Goal: Transaction & Acquisition: Download file/media

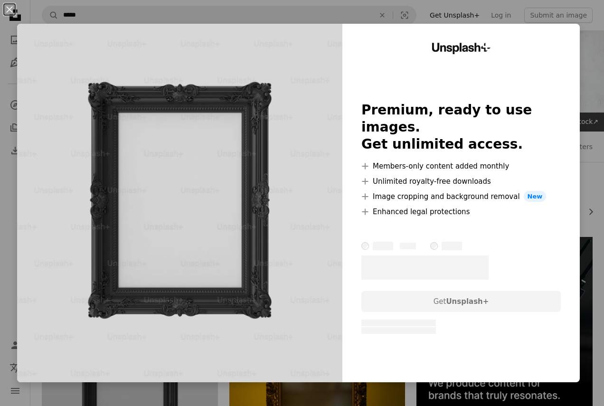
scroll to position [187, 0]
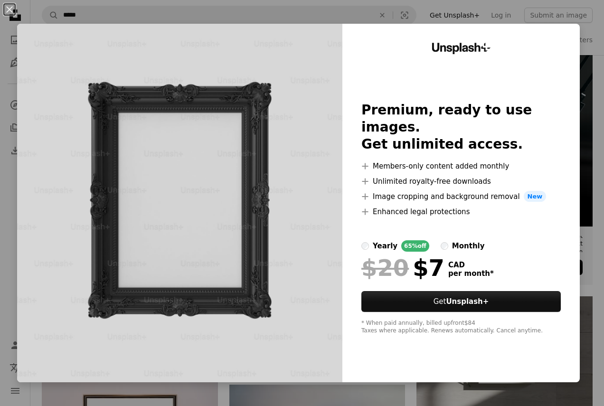
click at [462, 240] on div "monthly" at bounding box center [468, 245] width 33 height 11
click at [14, 12] on button "An X shape" at bounding box center [9, 9] width 11 height 11
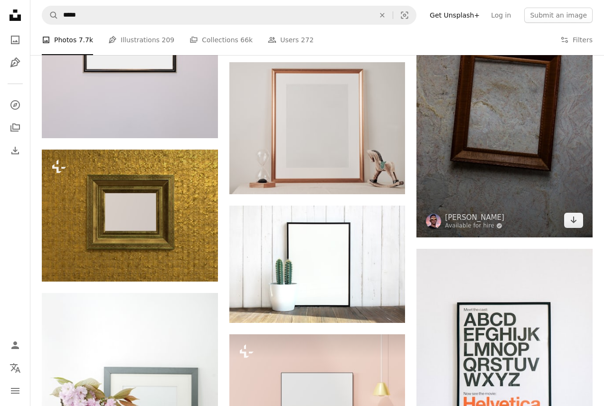
scroll to position [644, 0]
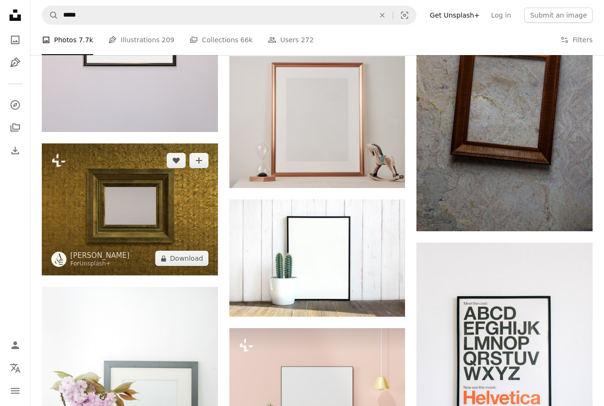
click at [134, 225] on img at bounding box center [130, 209] width 176 height 132
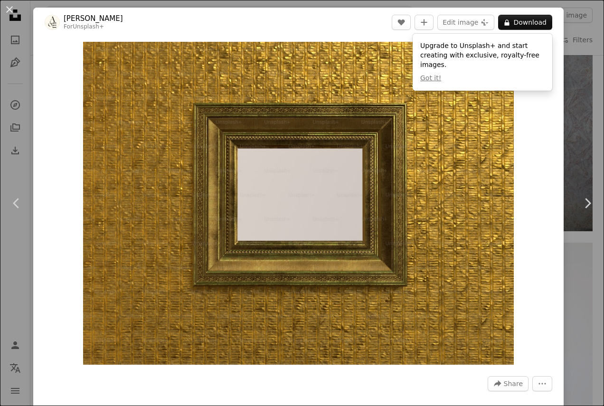
click at [582, 47] on div "An X shape Chevron left Chevron right [PERSON_NAME] For Unsplash+ A heart A plu…" at bounding box center [302, 203] width 604 height 406
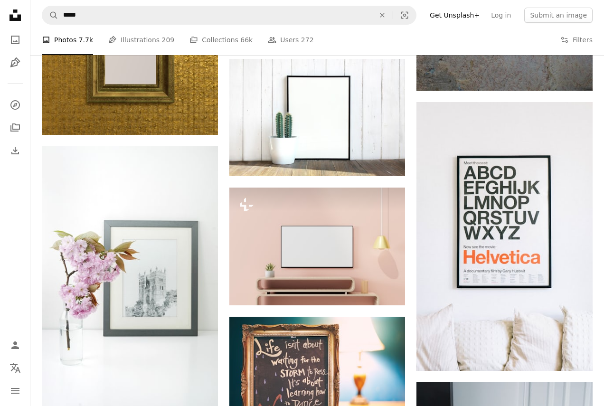
scroll to position [791, 0]
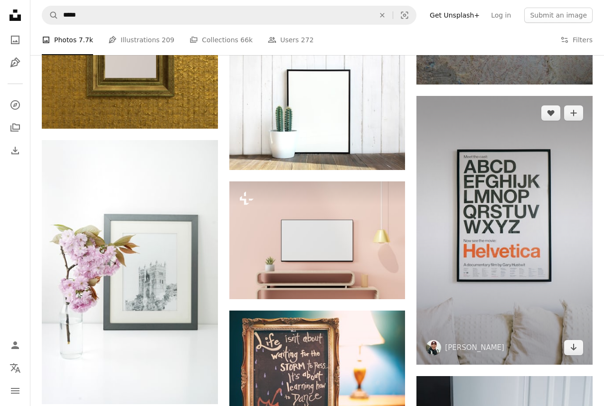
click at [496, 218] on img at bounding box center [504, 230] width 176 height 269
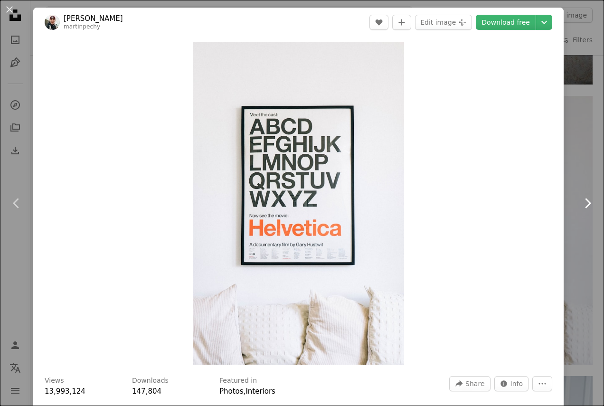
click at [579, 221] on link "Chevron right" at bounding box center [587, 203] width 33 height 91
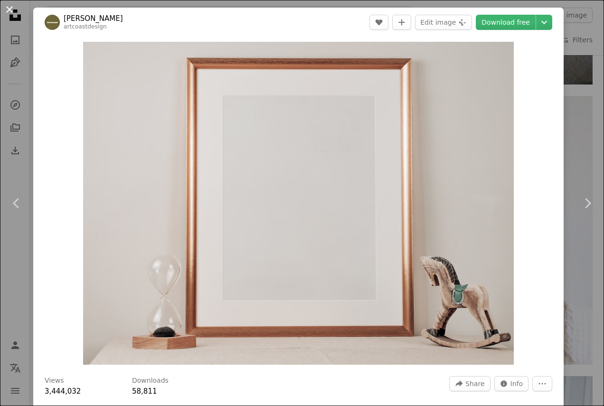
click at [14, 6] on button "An X shape" at bounding box center [9, 9] width 11 height 11
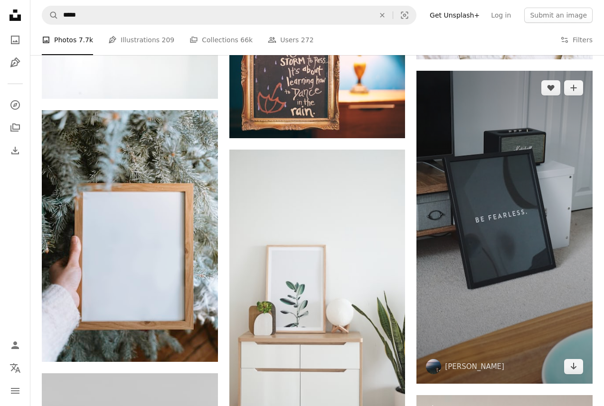
scroll to position [1108, 0]
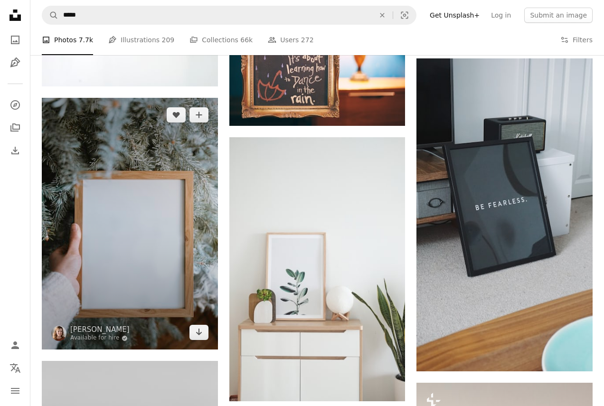
click at [133, 201] on img at bounding box center [130, 224] width 176 height 252
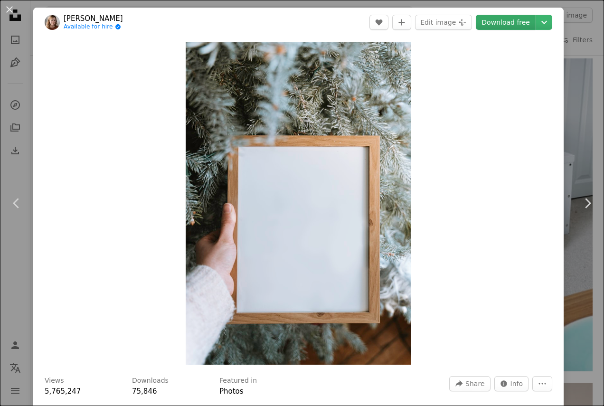
click at [512, 21] on link "Download free" at bounding box center [506, 22] width 60 height 15
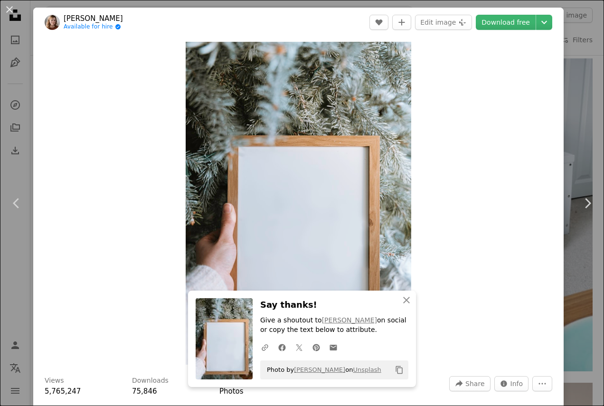
click at [127, 185] on div "Zoom in" at bounding box center [298, 203] width 530 height 332
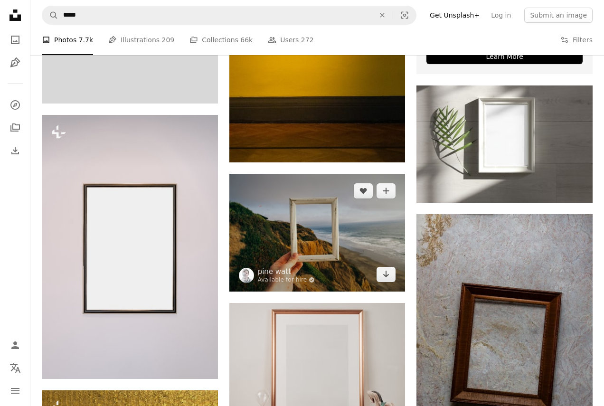
scroll to position [391, 0]
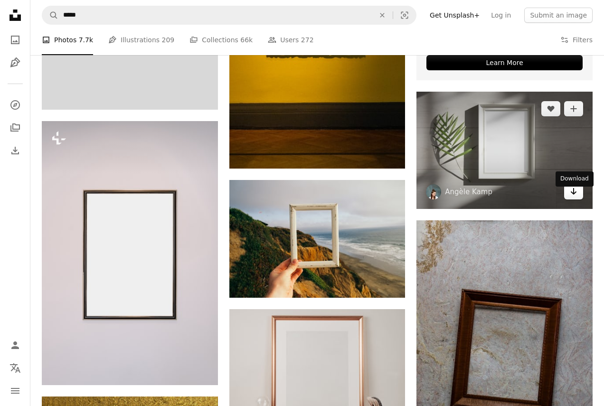
click at [579, 199] on link "Arrow pointing down" at bounding box center [573, 191] width 19 height 15
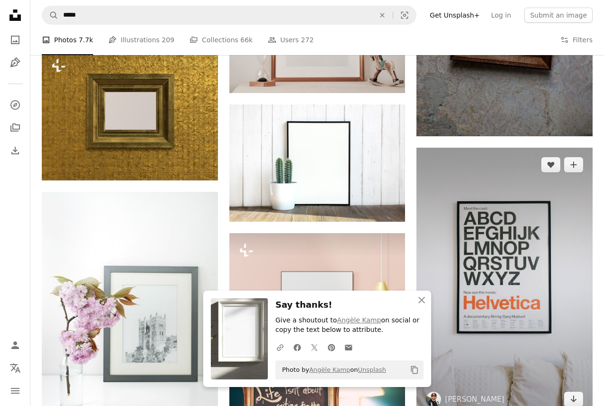
scroll to position [891, 0]
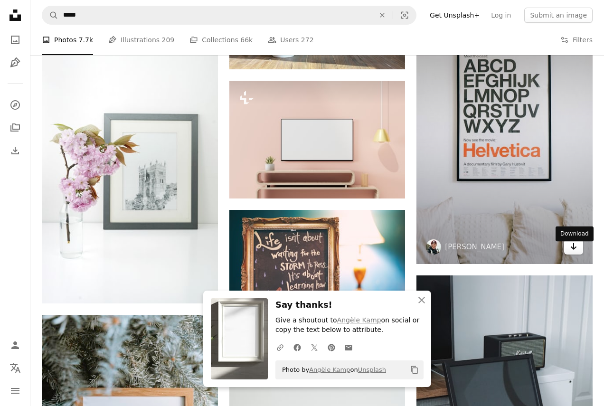
click at [568, 253] on link "Arrow pointing down" at bounding box center [573, 246] width 19 height 15
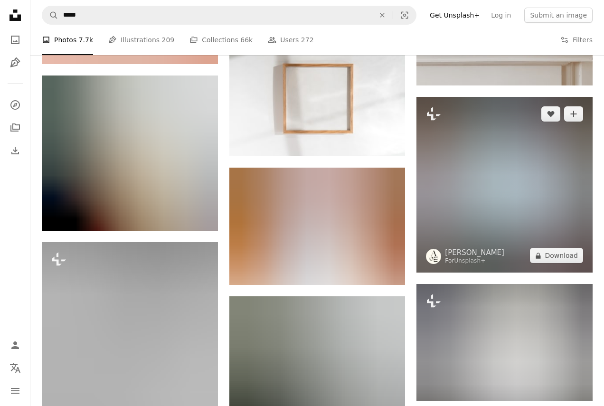
scroll to position [1863, 0]
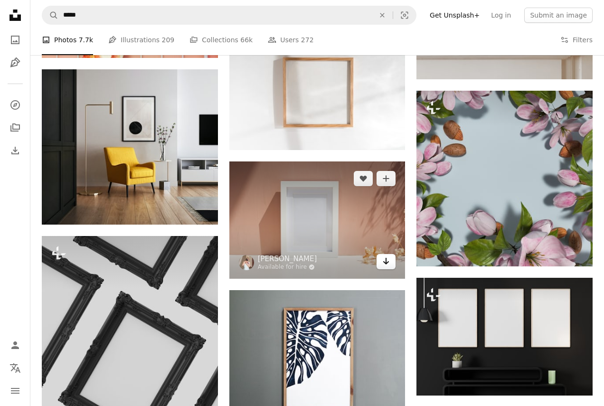
click at [385, 261] on icon "Arrow pointing down" at bounding box center [386, 260] width 8 height 11
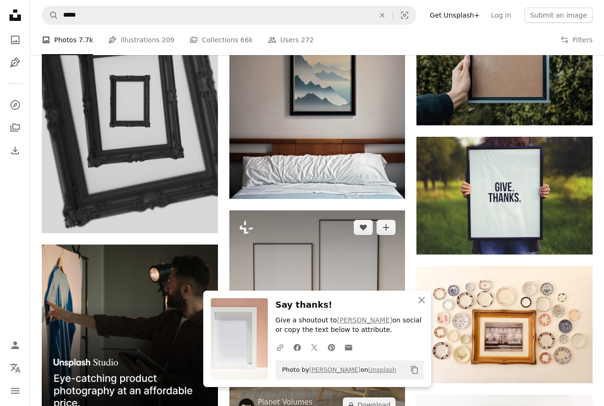
scroll to position [2411, 0]
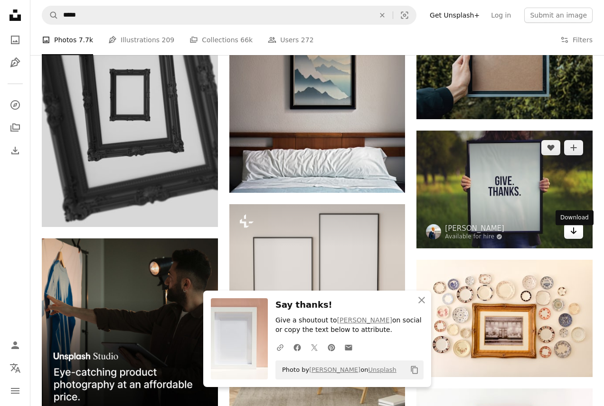
click at [572, 236] on icon "Arrow pointing down" at bounding box center [574, 230] width 8 height 11
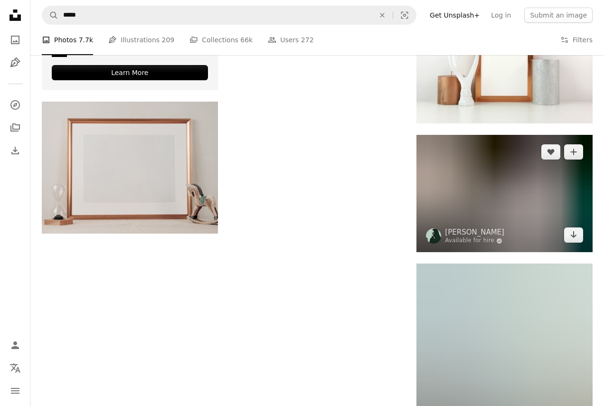
scroll to position [2842, 0]
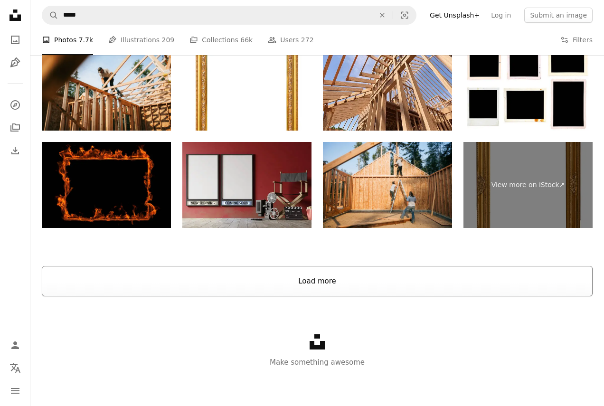
click at [378, 288] on button "Load more" at bounding box center [317, 281] width 551 height 30
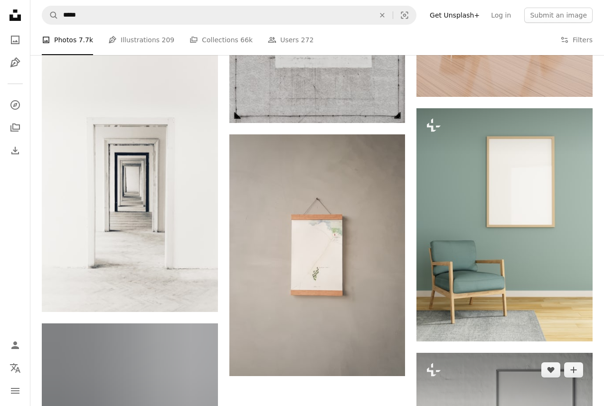
scroll to position [6663, 0]
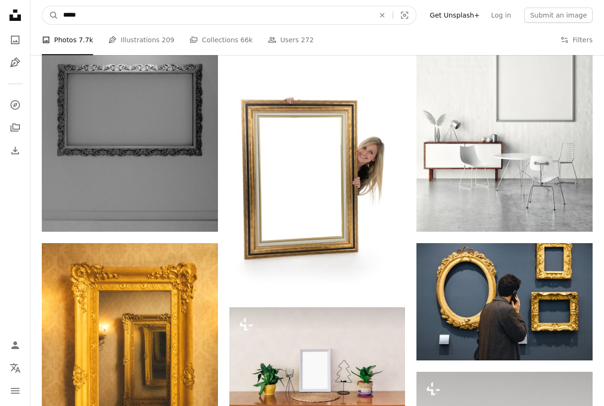
click at [250, 9] on input "*****" at bounding box center [214, 15] width 313 height 18
click at [250, 13] on input "*****" at bounding box center [214, 15] width 313 height 18
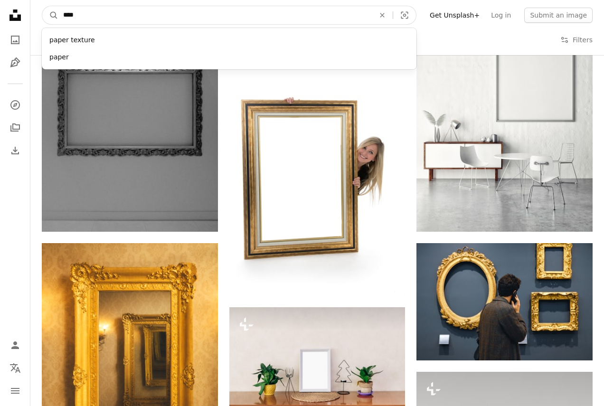
type input "*****"
click at [50, 15] on button "A magnifying glass" at bounding box center [50, 15] width 16 height 18
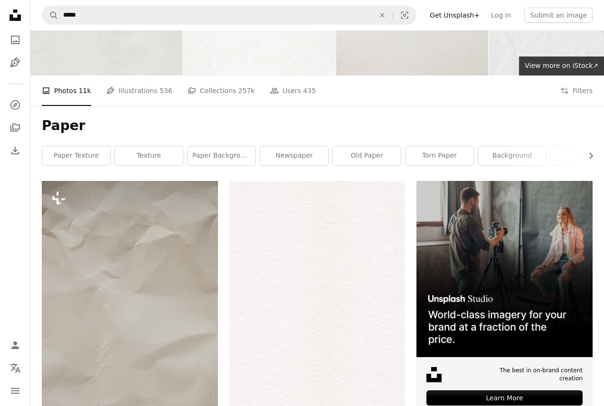
scroll to position [207, 0]
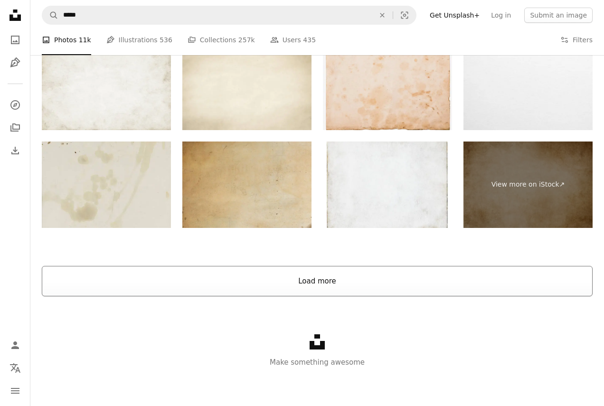
click at [337, 280] on button "Load more" at bounding box center [317, 281] width 551 height 30
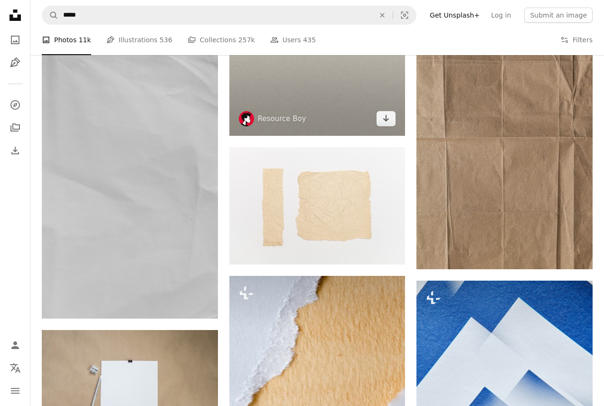
scroll to position [3406, 0]
